Goal: Task Accomplishment & Management: Use online tool/utility

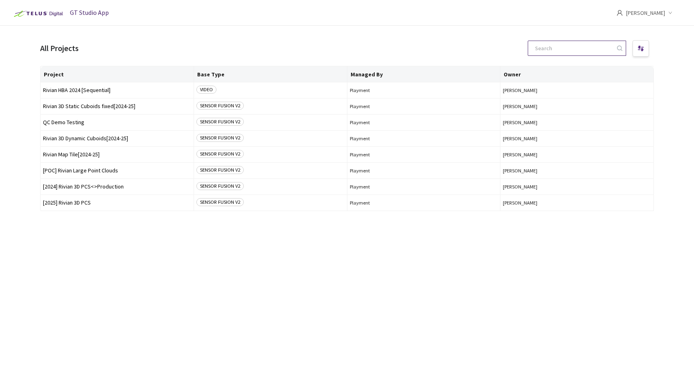
click at [566, 53] on input at bounding box center [573, 48] width 86 height 14
paste input "fdc3ad8d-eab5-442d-acce-486b3c16505c"
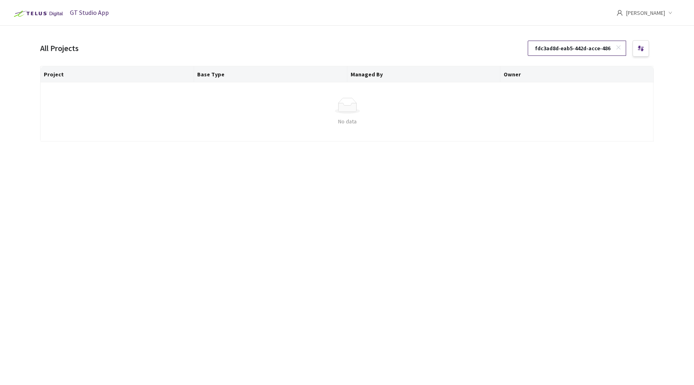
scroll to position [0, 41]
type input "fdc3ad8d-eab5-442d-acce-486b3c16505c"
click at [619, 50] on icon at bounding box center [618, 48] width 6 height 6
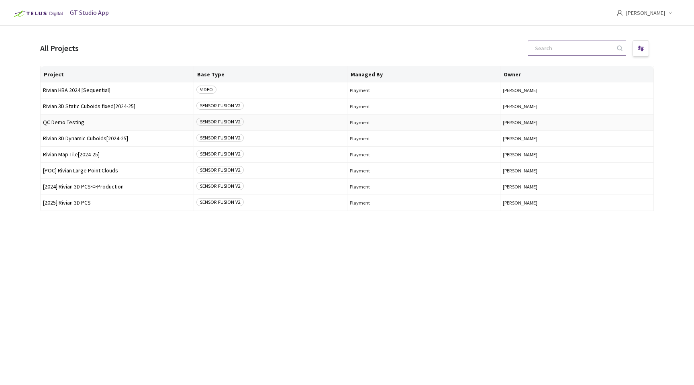
click at [75, 120] on span "QC Demo Testing" at bounding box center [117, 122] width 148 height 6
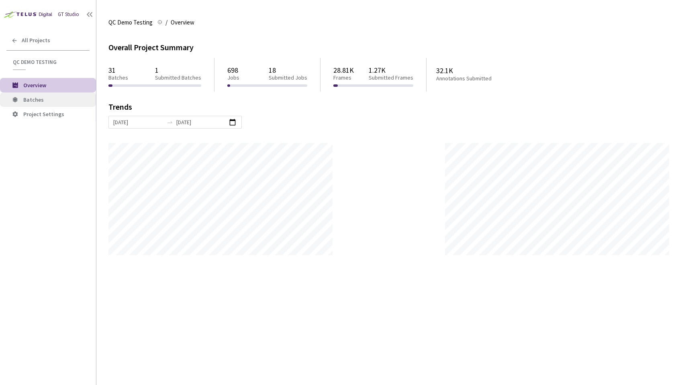
scroll to position [385, 694]
click at [63, 101] on span "Batches" at bounding box center [56, 99] width 66 height 7
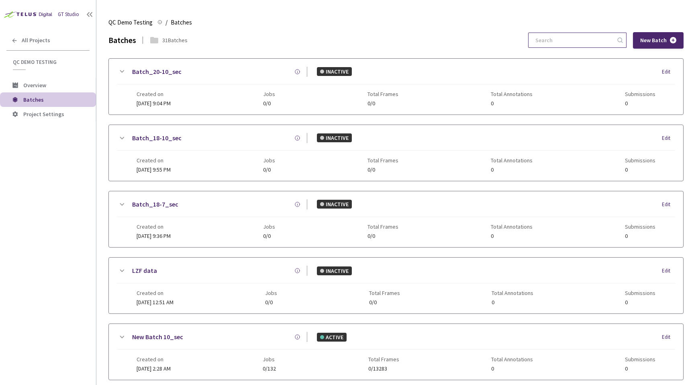
click at [586, 40] on input at bounding box center [573, 40] width 86 height 14
paste input "fdc3ad8d-eab5-442d-acce-486b3c16505c"
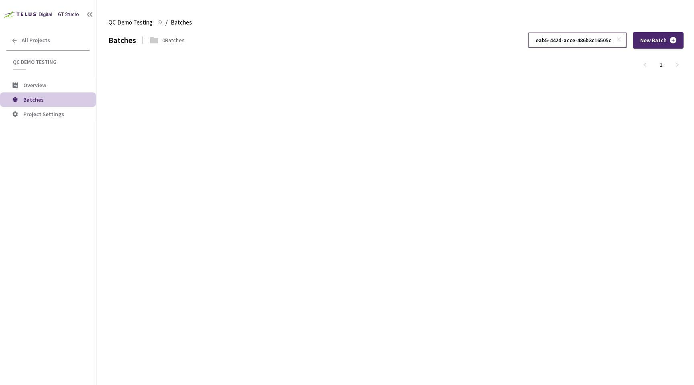
type input "fdc3ad8d-eab5-442d-acce-486b3c16505c"
click at [618, 40] on icon at bounding box center [619, 40] width 6 height 6
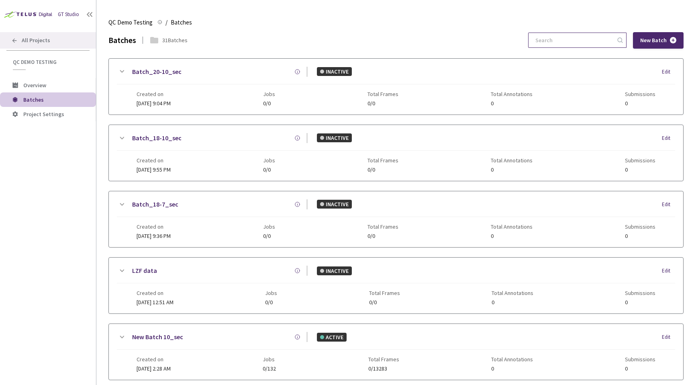
click at [77, 40] on div "All Projects" at bounding box center [48, 40] width 96 height 16
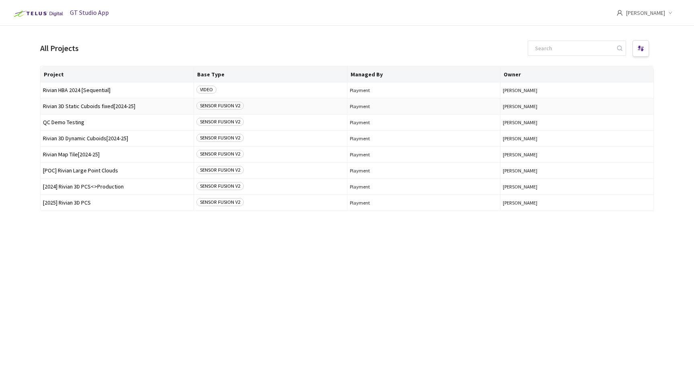
click at [107, 106] on span "Rivian 3D Static Cuboids fixed[2024-25]" at bounding box center [117, 106] width 148 height 6
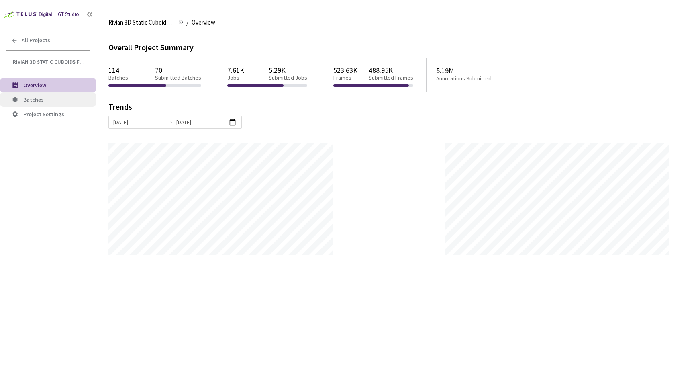
click at [66, 103] on li "Batches" at bounding box center [48, 99] width 96 height 14
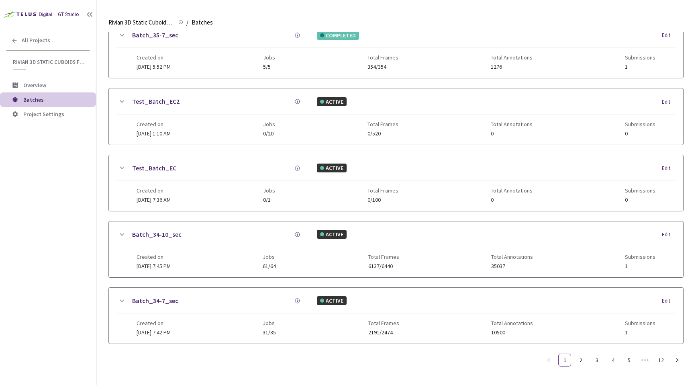
scroll to position [374, 0]
click at [630, 356] on link "5" at bounding box center [629, 360] width 12 height 12
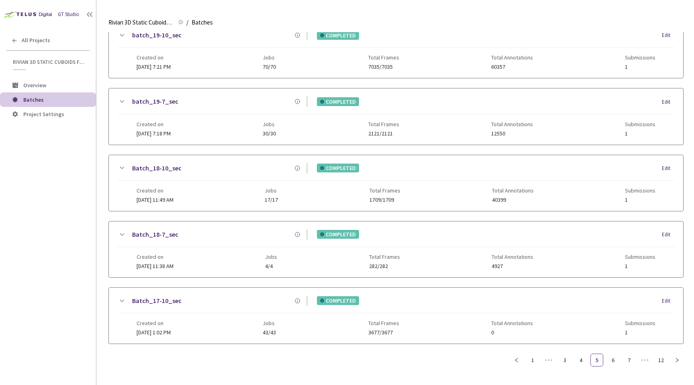
click at [123, 233] on icon at bounding box center [122, 234] width 4 height 2
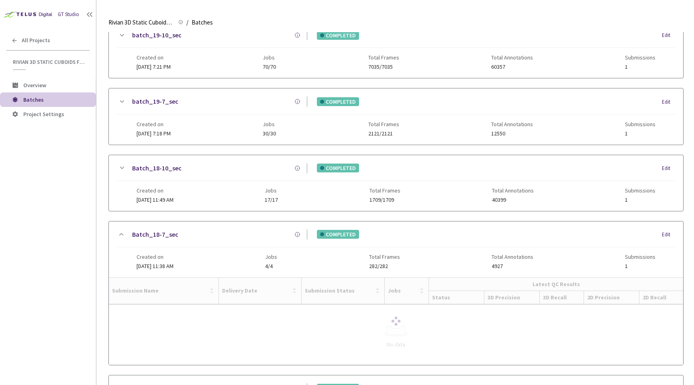
click at [123, 233] on icon at bounding box center [122, 234] width 10 height 10
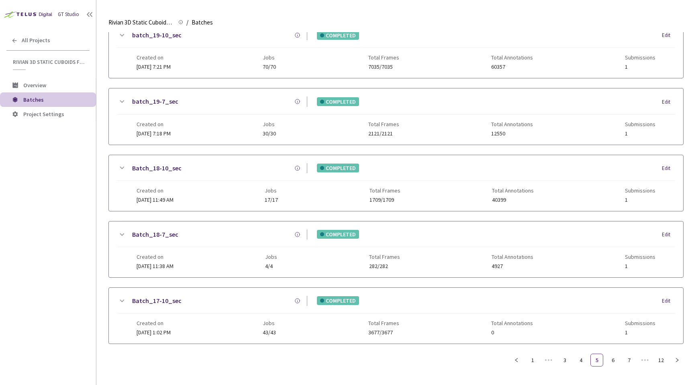
click at [298, 236] on icon at bounding box center [297, 234] width 6 height 6
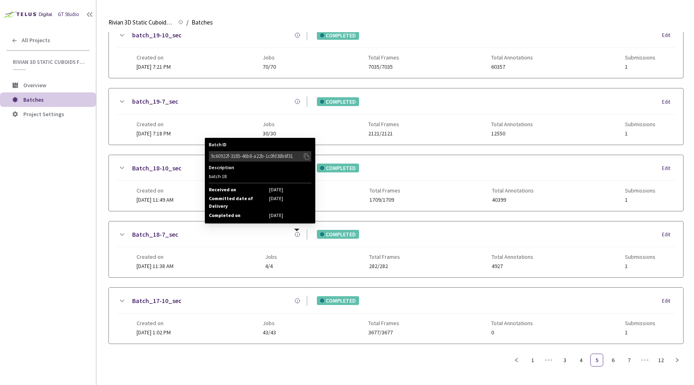
click at [297, 236] on icon at bounding box center [297, 234] width 6 height 6
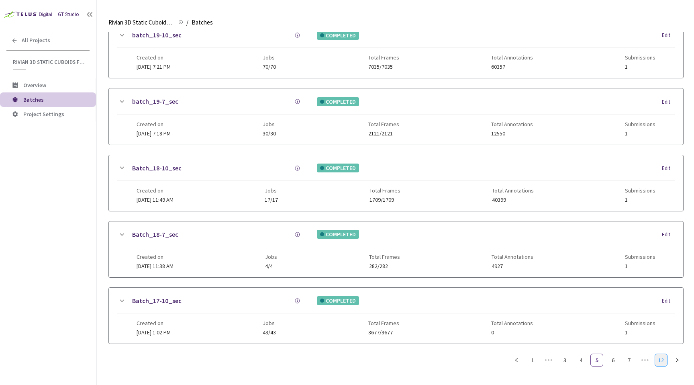
click at [657, 358] on link "12" at bounding box center [661, 360] width 12 height 12
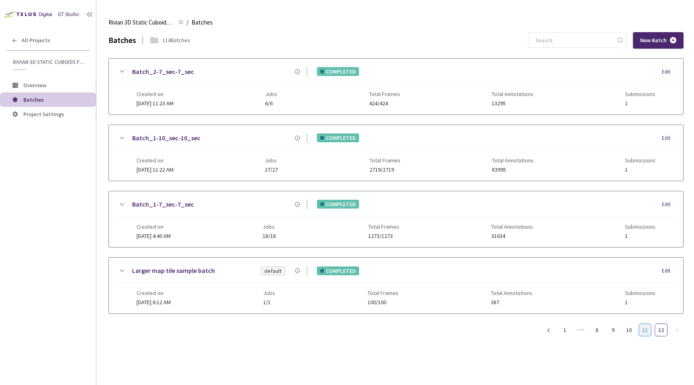
click at [649, 332] on link "11" at bounding box center [645, 330] width 12 height 12
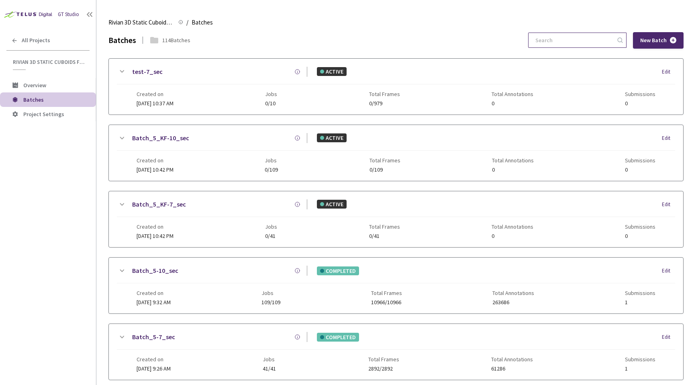
click at [566, 39] on input at bounding box center [573, 40] width 86 height 14
paste input "fdc3ad8d-eab5-442d-acce-486b3c16505c"
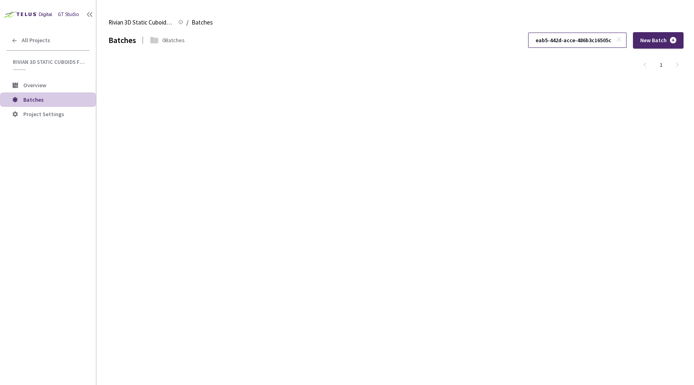
click at [566, 39] on input "fdc3ad8d-eab5-442d-acce-486b3c16505c" at bounding box center [573, 40] width 86 height 14
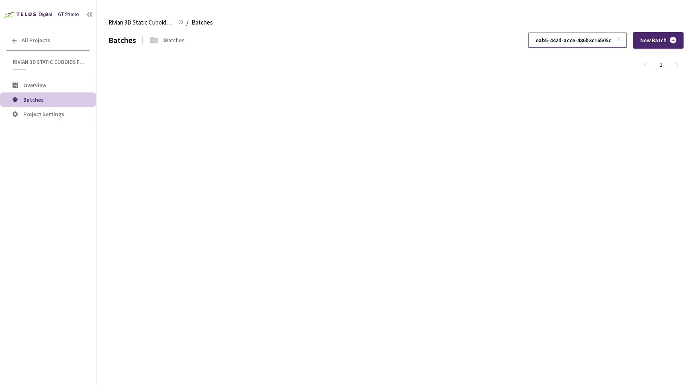
click at [566, 39] on input "fdc3ad8d-eab5-442d-acce-486b3c16505c" at bounding box center [573, 40] width 86 height 14
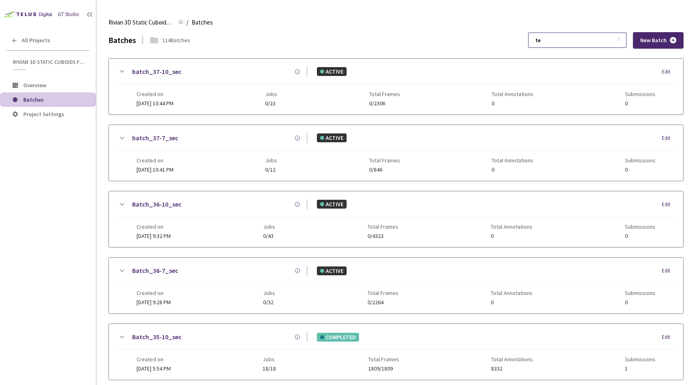
scroll to position [0, 0]
type input "test"
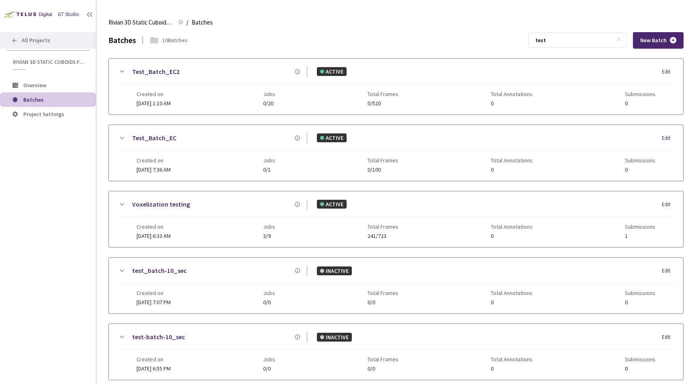
click at [40, 38] on span "All Projects" at bounding box center [36, 40] width 29 height 7
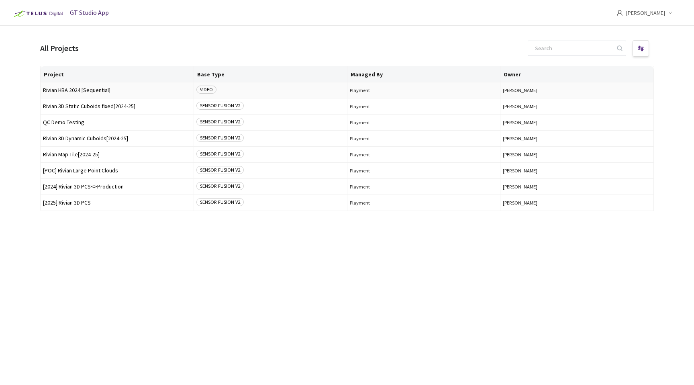
click at [108, 94] on td "Rivian HBA 2024 [Sequential]" at bounding box center [117, 90] width 153 height 16
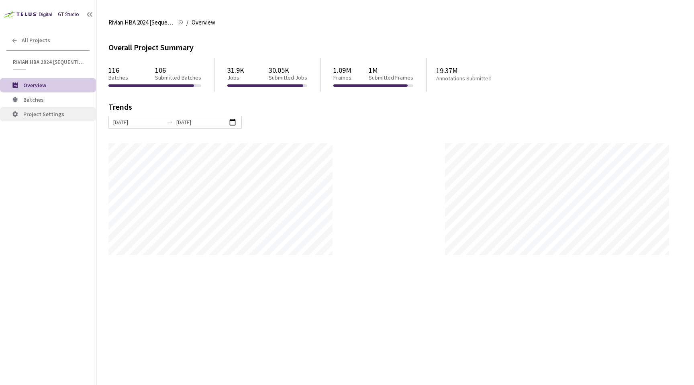
scroll to position [385, 694]
click at [70, 108] on li "Project Settings" at bounding box center [48, 114] width 96 height 14
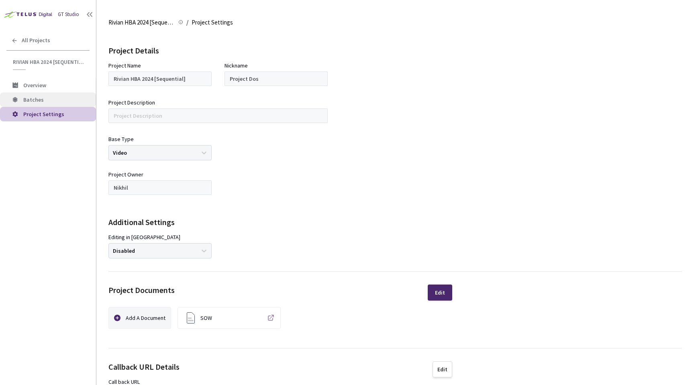
click at [74, 101] on span "Batches" at bounding box center [56, 99] width 66 height 7
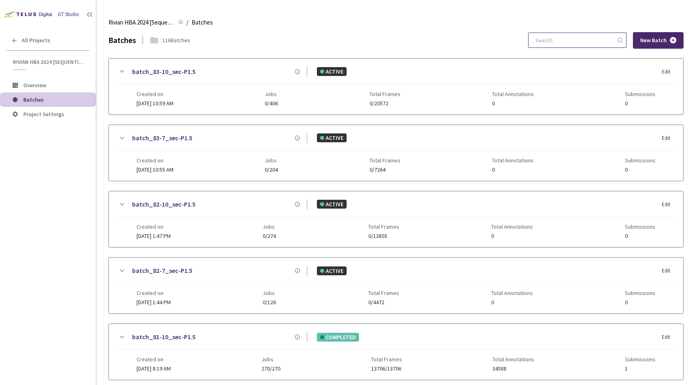
click at [595, 39] on input at bounding box center [573, 40] width 86 height 14
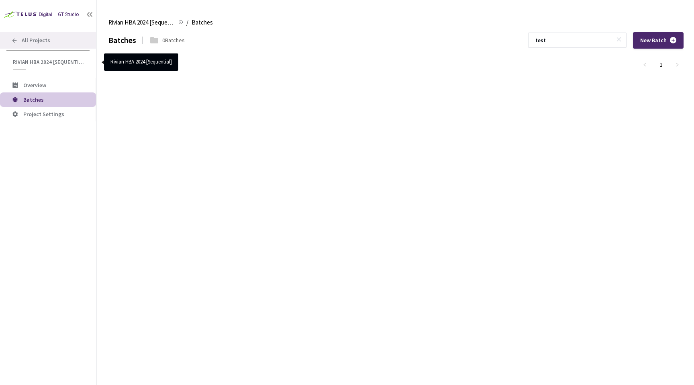
type input "test"
click at [33, 41] on span "All Projects" at bounding box center [36, 40] width 29 height 7
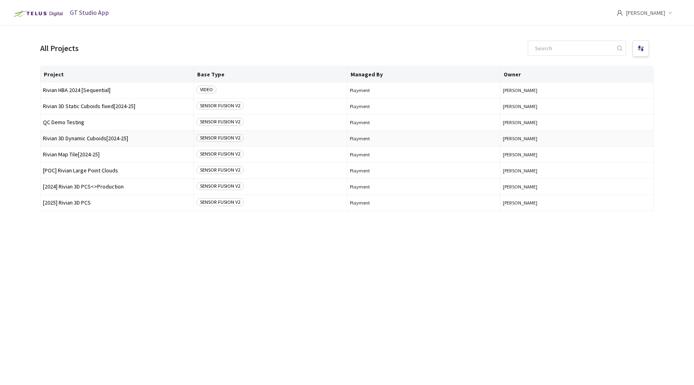
click at [82, 137] on span "Rivian 3D Dynamic Cuboids[2024-25]" at bounding box center [117, 138] width 148 height 6
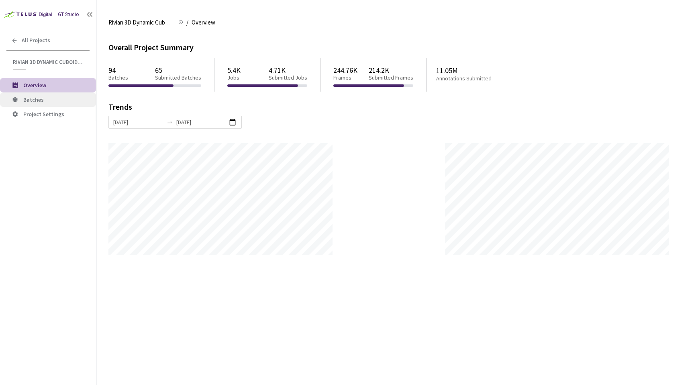
scroll to position [385, 694]
click at [59, 103] on li "Batches" at bounding box center [48, 99] width 96 height 14
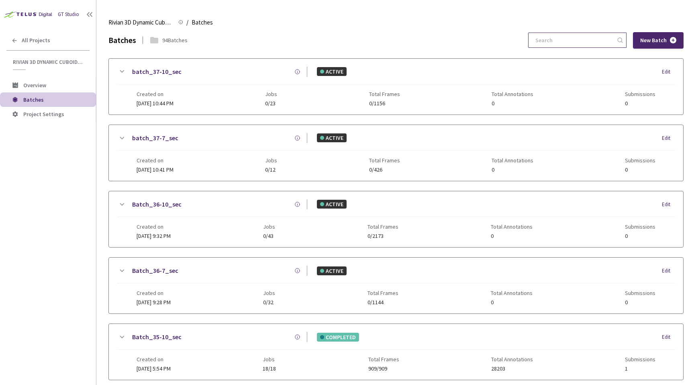
click at [562, 45] on input at bounding box center [573, 40] width 86 height 14
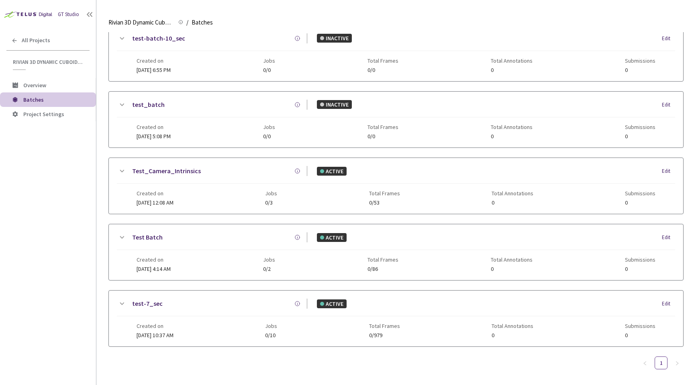
scroll to position [102, 0]
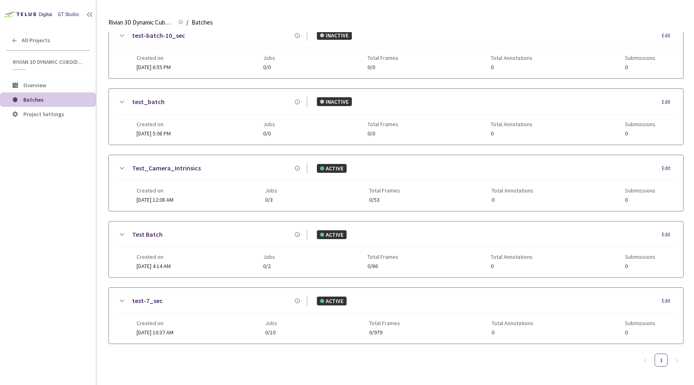
type input "test"
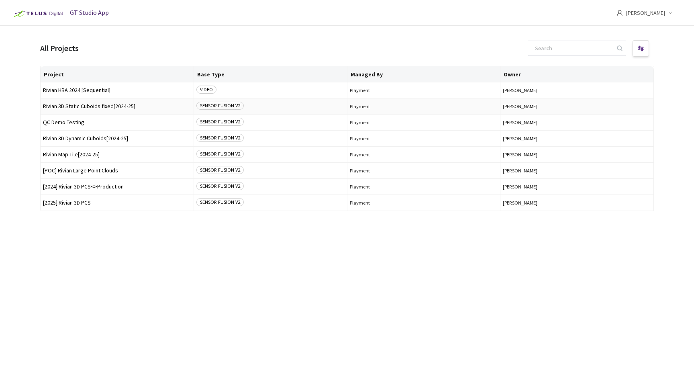
click at [78, 107] on span "Rivian 3D Static Cuboids fixed[2024-25]" at bounding box center [117, 106] width 148 height 6
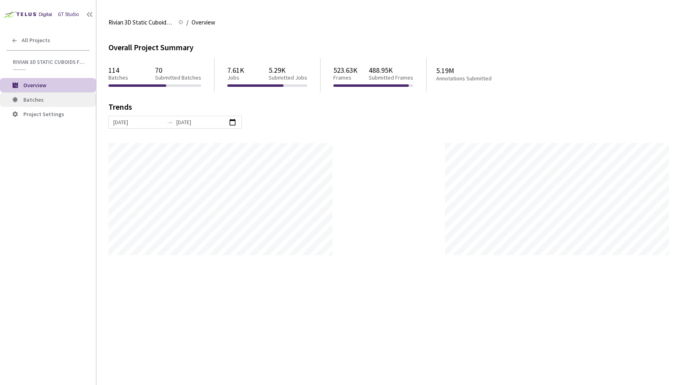
click at [29, 100] on span "Batches" at bounding box center [33, 99] width 20 height 7
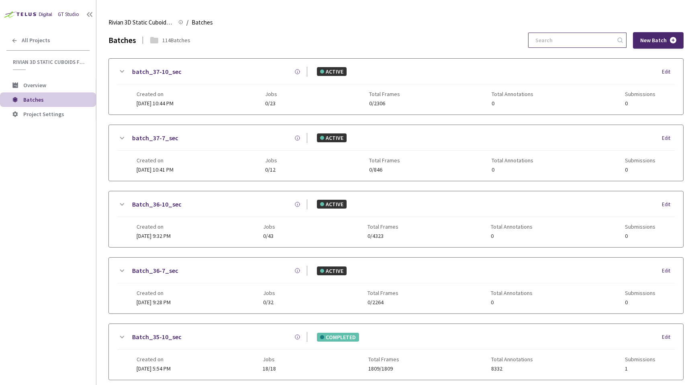
click at [564, 41] on input at bounding box center [573, 40] width 86 height 14
type input "test"
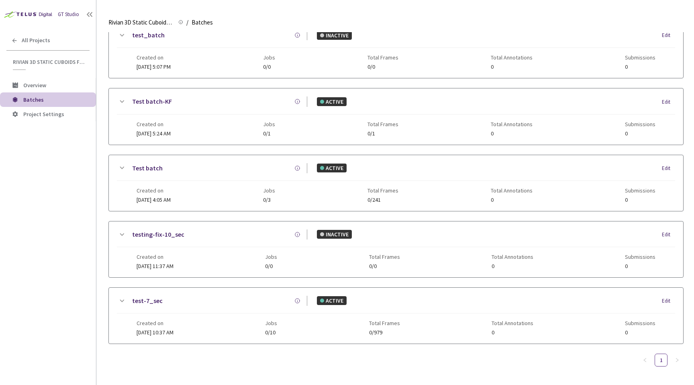
click at [121, 302] on icon at bounding box center [122, 301] width 10 height 10
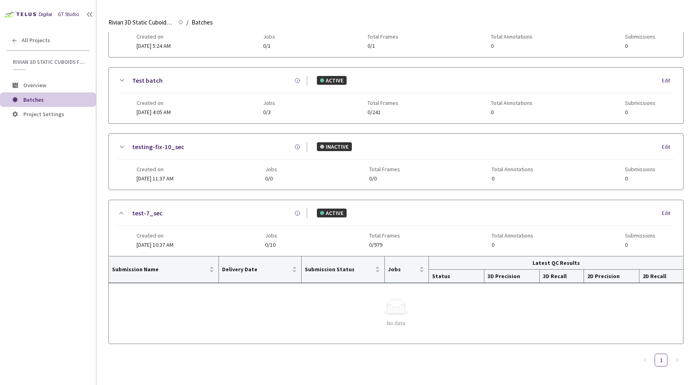
click at [299, 212] on circle at bounding box center [297, 213] width 4 height 4
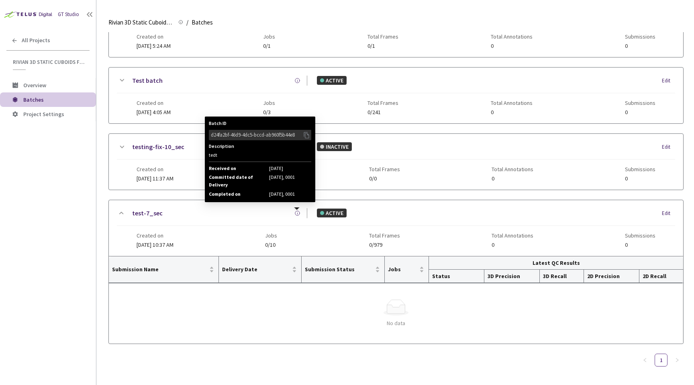
click at [304, 133] on icon at bounding box center [306, 134] width 8 height 9
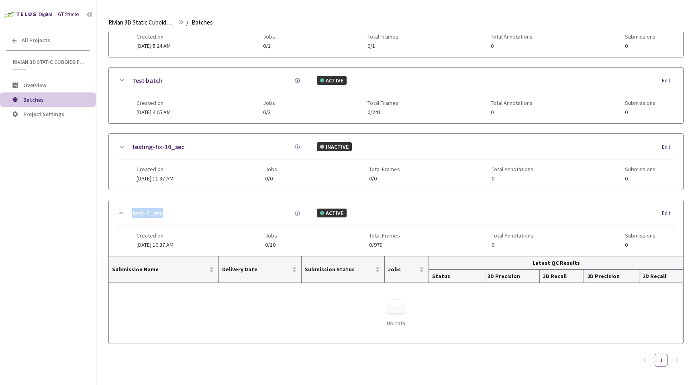
drag, startPoint x: 164, startPoint y: 213, endPoint x: 130, endPoint y: 213, distance: 33.7
click at [130, 213] on div "test-7_sec Batch ID d24fa2bf-46d9-4dc5-bccd-ab960f5b44e8 Description tedt Recei…" at bounding box center [216, 213] width 181 height 10
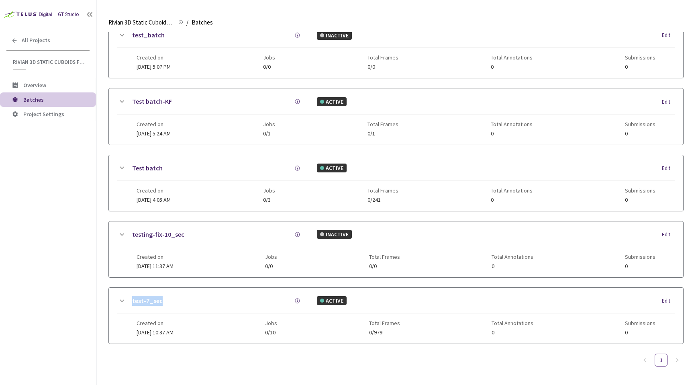
copy link "test-7_sec"
click at [122, 298] on icon at bounding box center [122, 301] width 10 height 10
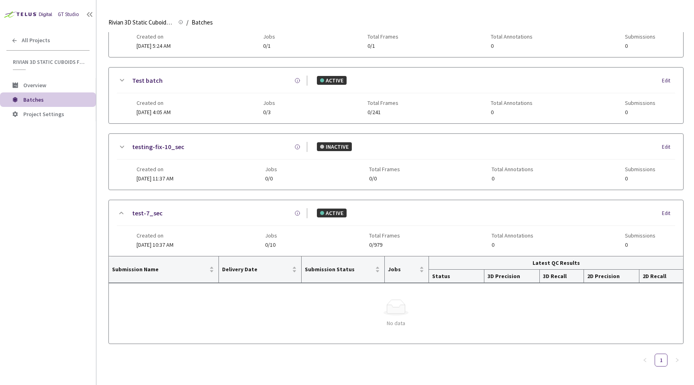
click at [294, 212] on div "test-7_sec Batch ID d24fa2bf-46d9-4dc5-bccd-ab960f5b44e8 Description tedt Recei…" at bounding box center [216, 213] width 181 height 10
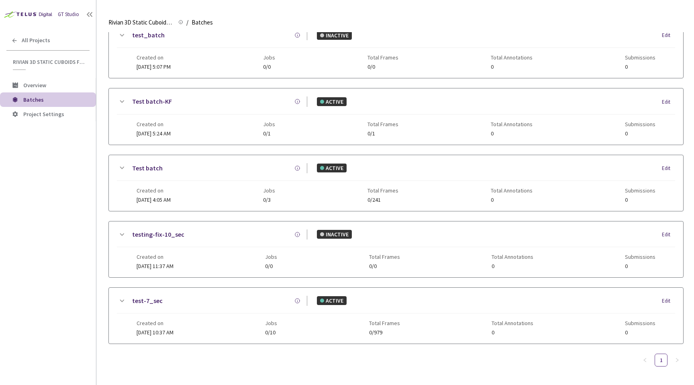
click at [298, 296] on div "test-7_sec Batch ID d24fa2bf-46d9-4dc5-bccd-ab960f5b44e8 Description tedt Recei…" at bounding box center [216, 300] width 181 height 10
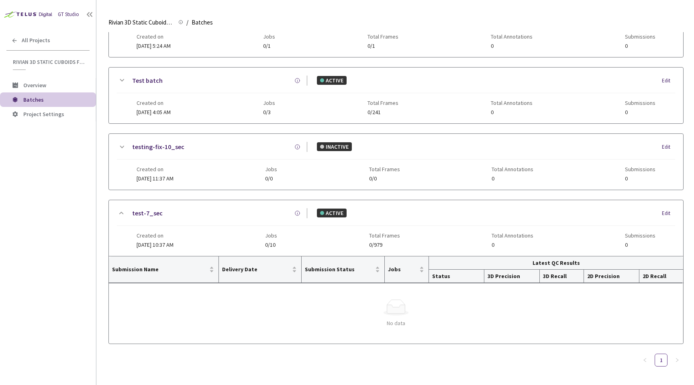
click at [299, 213] on icon at bounding box center [297, 213] width 6 height 6
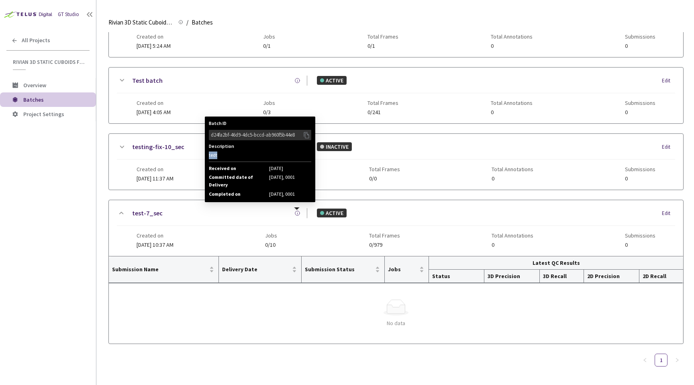
drag, startPoint x: 221, startPoint y: 154, endPoint x: 206, endPoint y: 154, distance: 14.9
click at [206, 154] on div "Batch ID d24fa2bf-46d9-4dc5-bccd-ab960f5b44e8 Description tedt Received on [DAT…" at bounding box center [260, 159] width 110 height 86
copy div "tedt"
